Goal: Check status: Check status

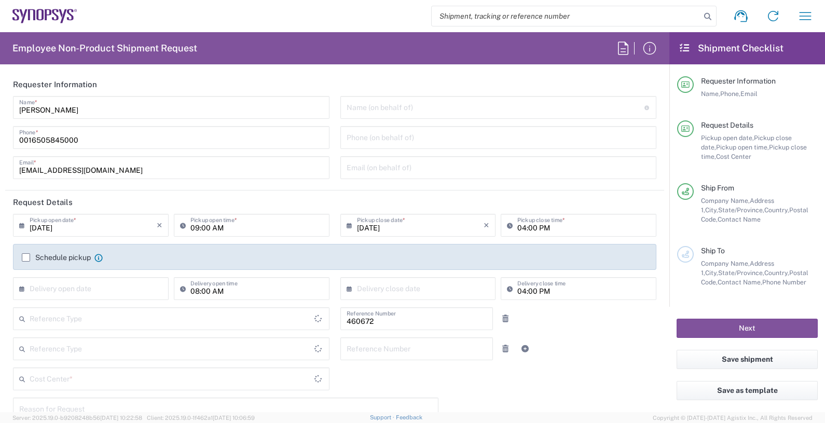
type input "US01, FIN, Distri 460672"
type input "Delivered at Place"
type input "United States"
type input "California"
type input "Department"
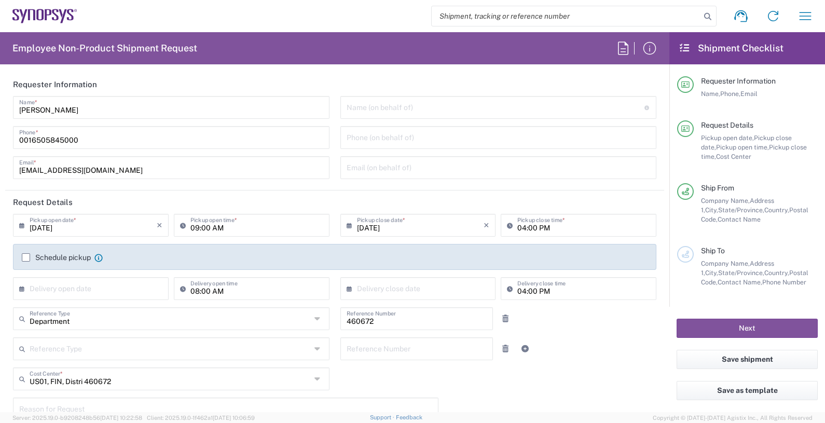
type input "[GEOGRAPHIC_DATA]"
type input "Headquarters USSV"
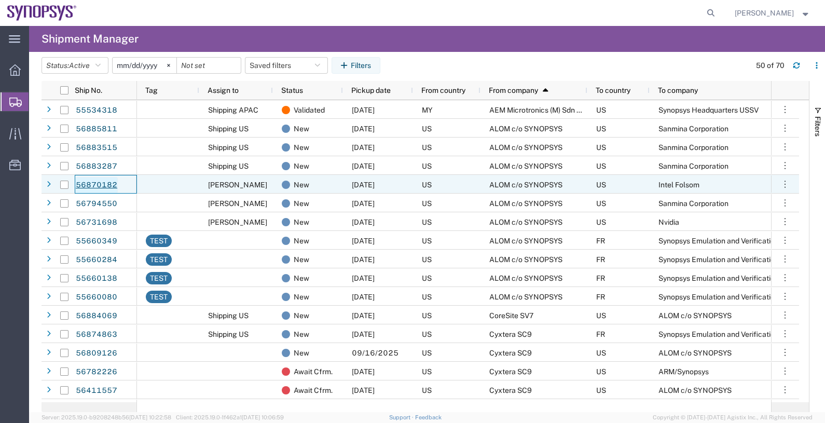
click at [93, 182] on link "56870182" at bounding box center [96, 185] width 43 height 17
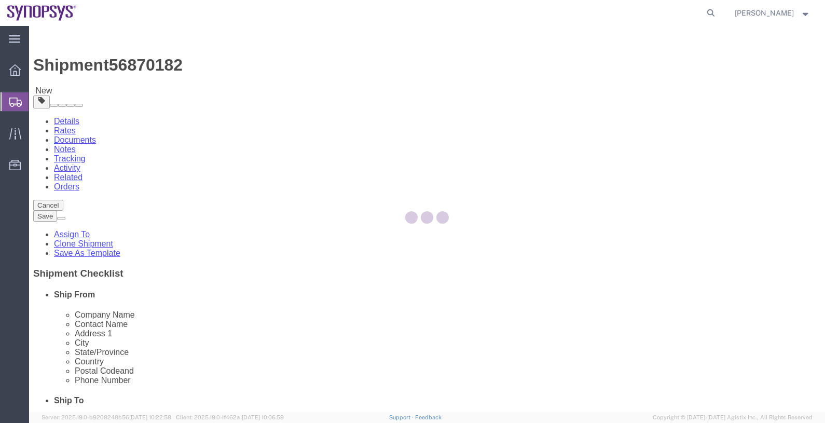
select select
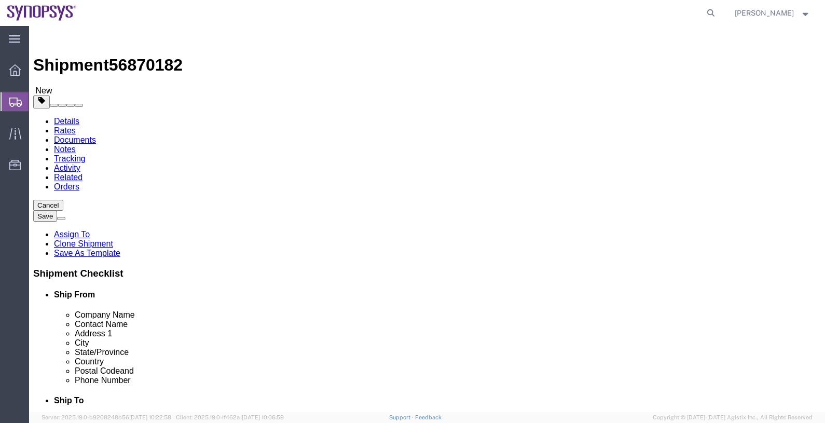
click div "Shipment Information Package Information Special Services"
click span "56870182"
copy span "56870182"
click link "Documents"
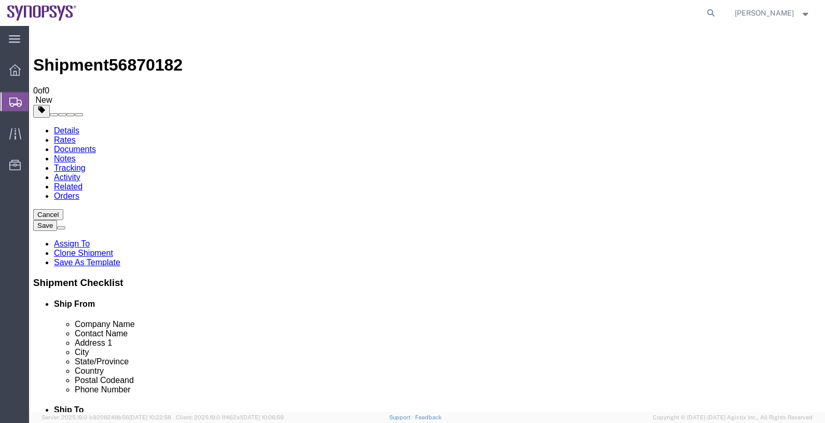
click at [37, 101] on span "Shipments" at bounding box center [33, 101] width 8 height 21
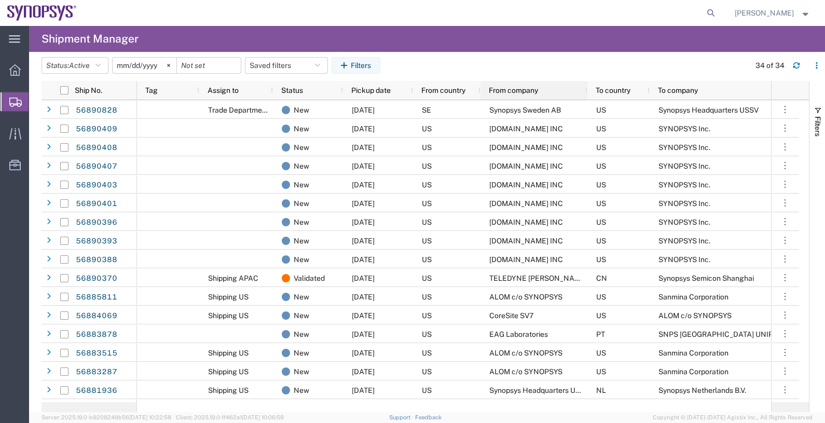
click at [509, 89] on span "From company" at bounding box center [513, 90] width 49 height 8
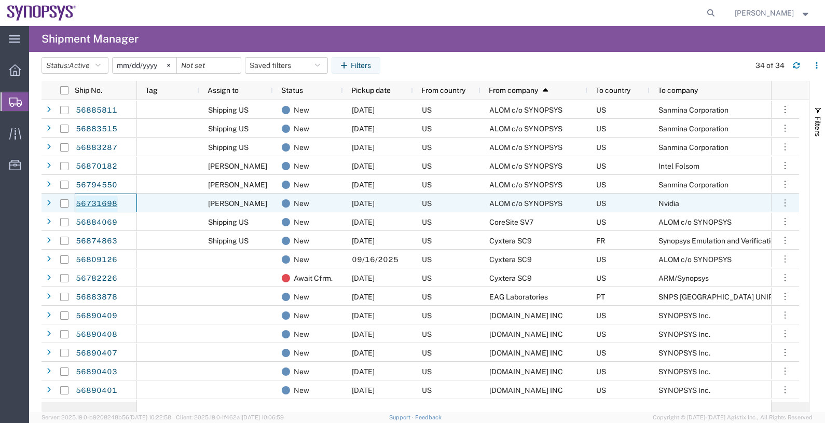
click at [102, 204] on link "56731698" at bounding box center [96, 204] width 43 height 17
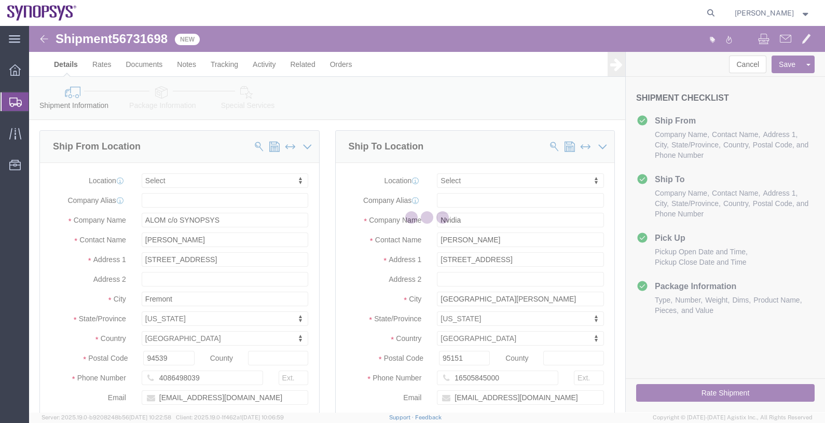
select select
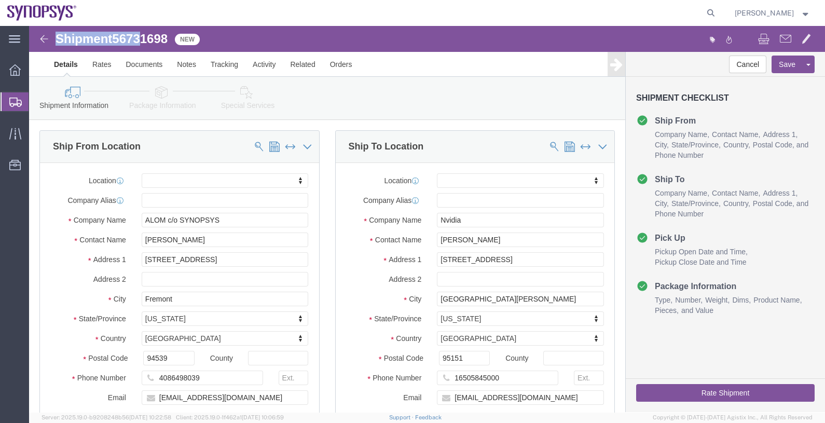
drag, startPoint x: 115, startPoint y: 2, endPoint x: 111, endPoint y: 12, distance: 11.0
click div "Shipment 56731698 New Details Rates Documents Notes Tracking Activity Related O…"
click span "56731698"
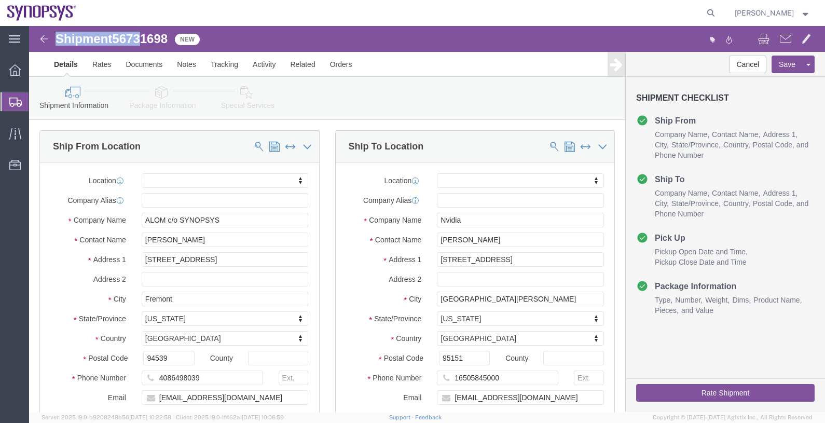
click span "56731698"
copy span "56731698"
click span "56731698"
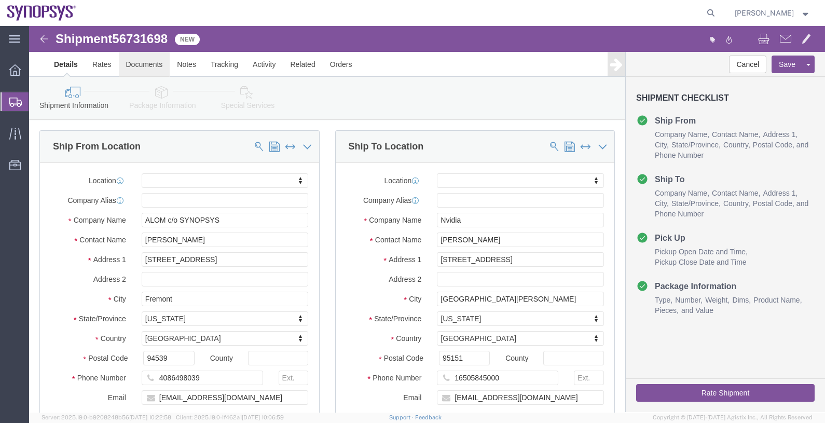
click link "Documents"
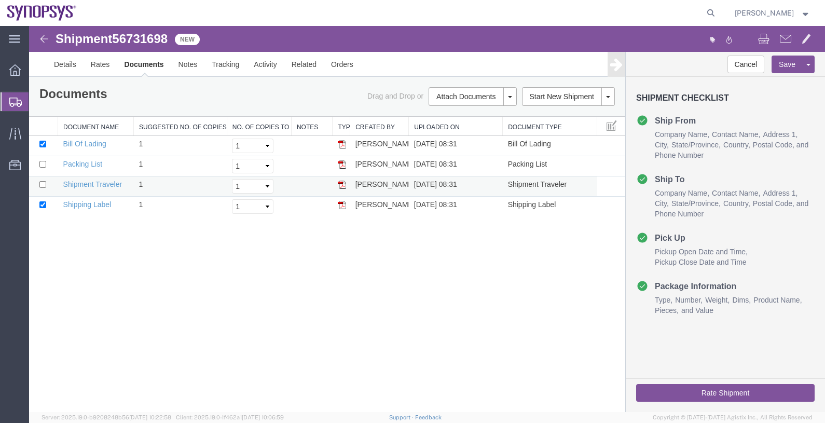
click at [341, 181] on img at bounding box center [342, 185] width 8 height 8
click at [491, 43] on div at bounding box center [625, 40] width 397 height 22
click at [342, 183] on img at bounding box center [342, 185] width 8 height 8
click at [37, 102] on span "Shipments" at bounding box center [33, 101] width 8 height 21
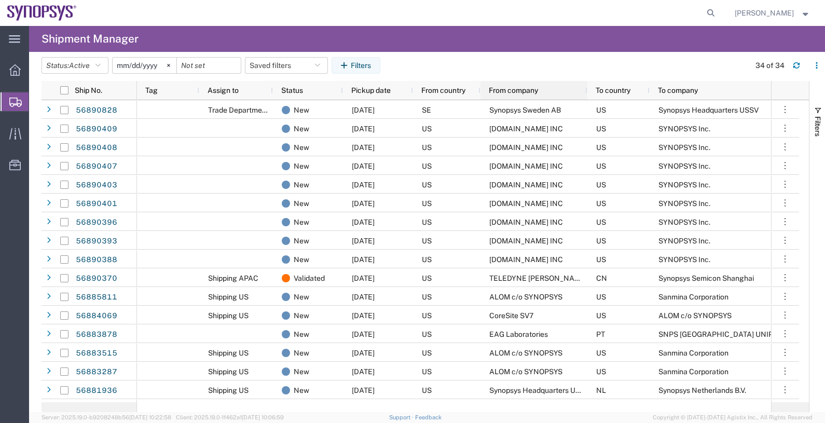
click at [529, 93] on span "From company" at bounding box center [513, 90] width 49 height 8
